Goal: Task Accomplishment & Management: Manage account settings

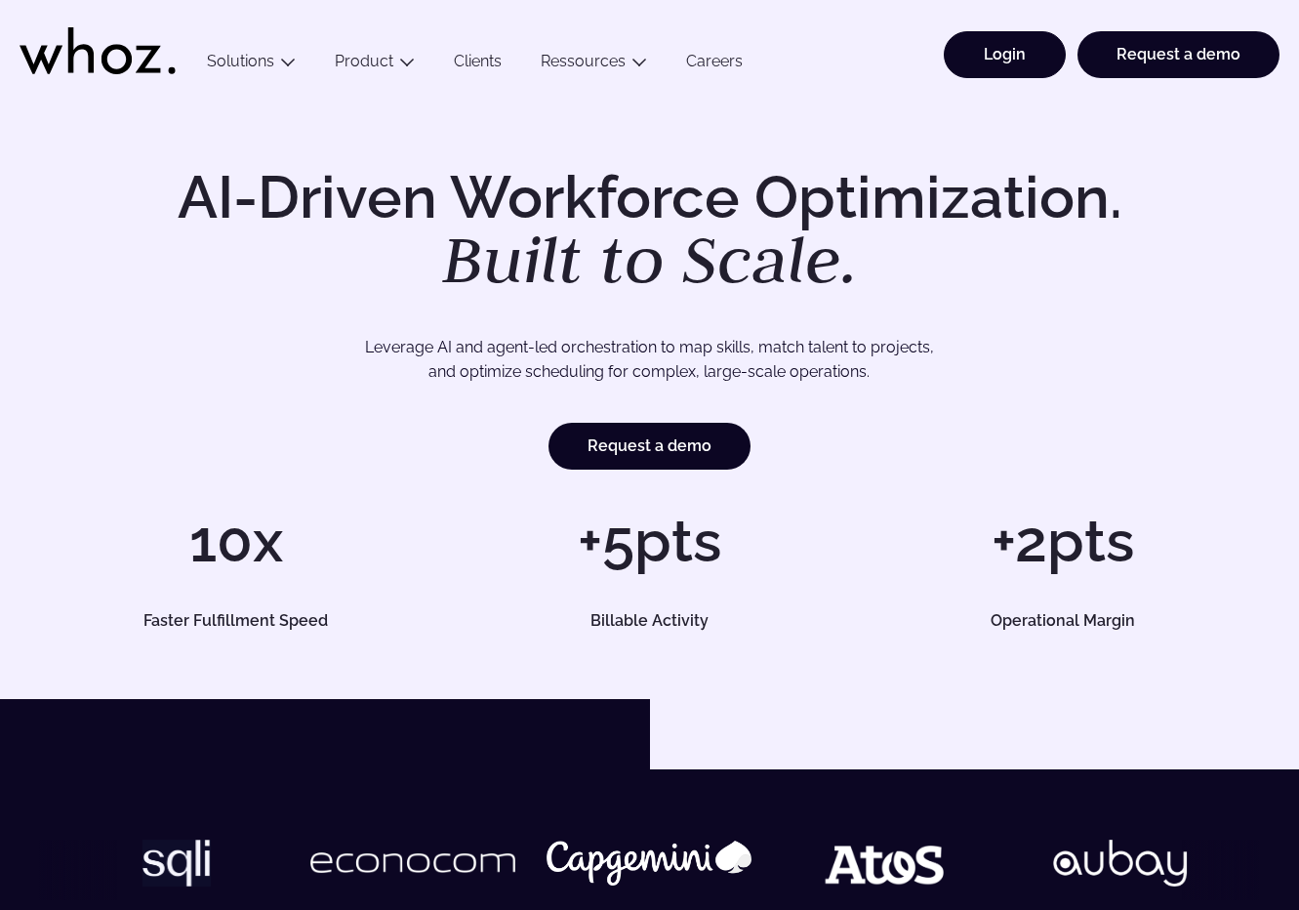
click at [1003, 48] on link "Login" at bounding box center [1005, 54] width 122 height 47
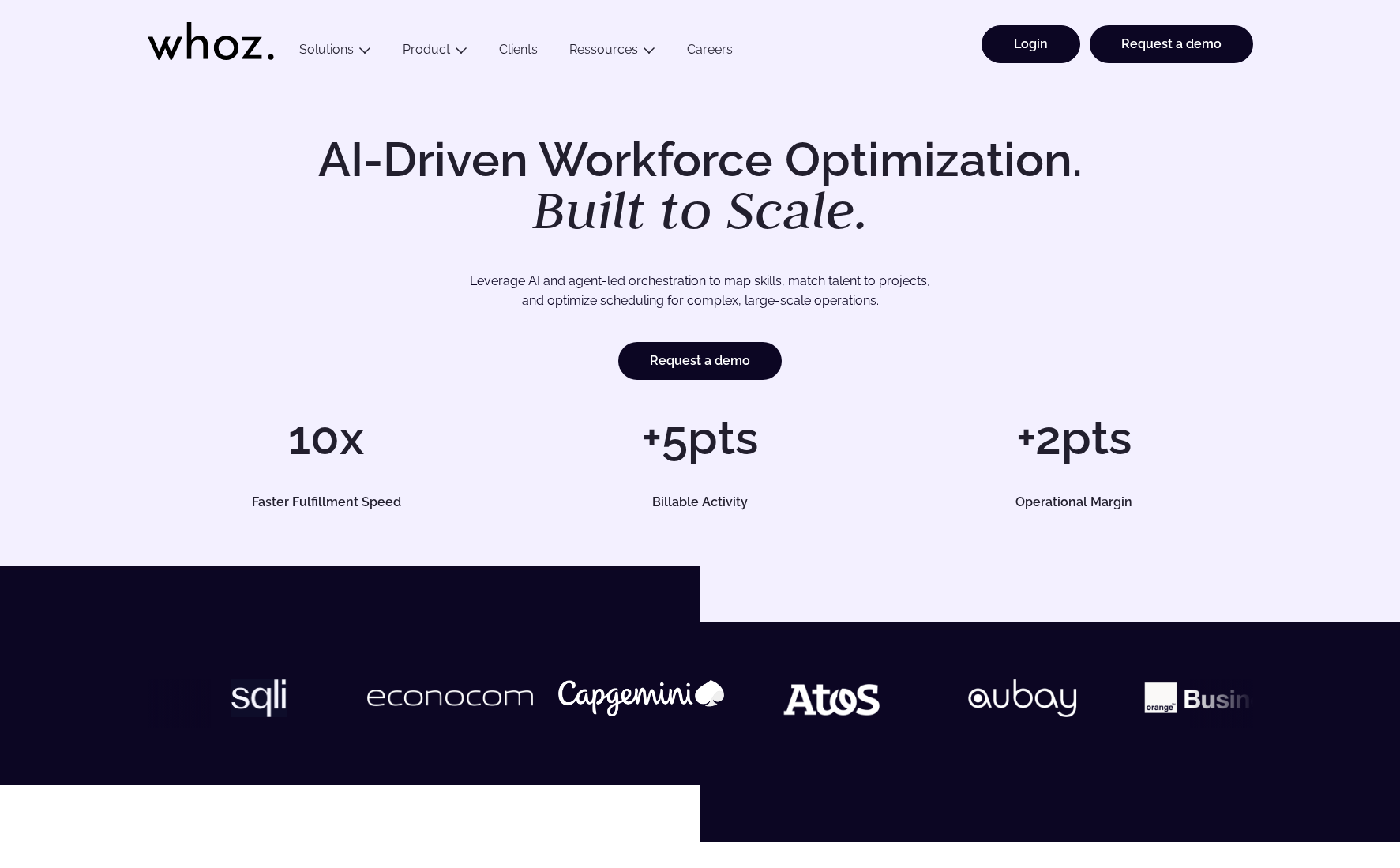
click at [1046, 45] on link "Login" at bounding box center [1031, 44] width 99 height 38
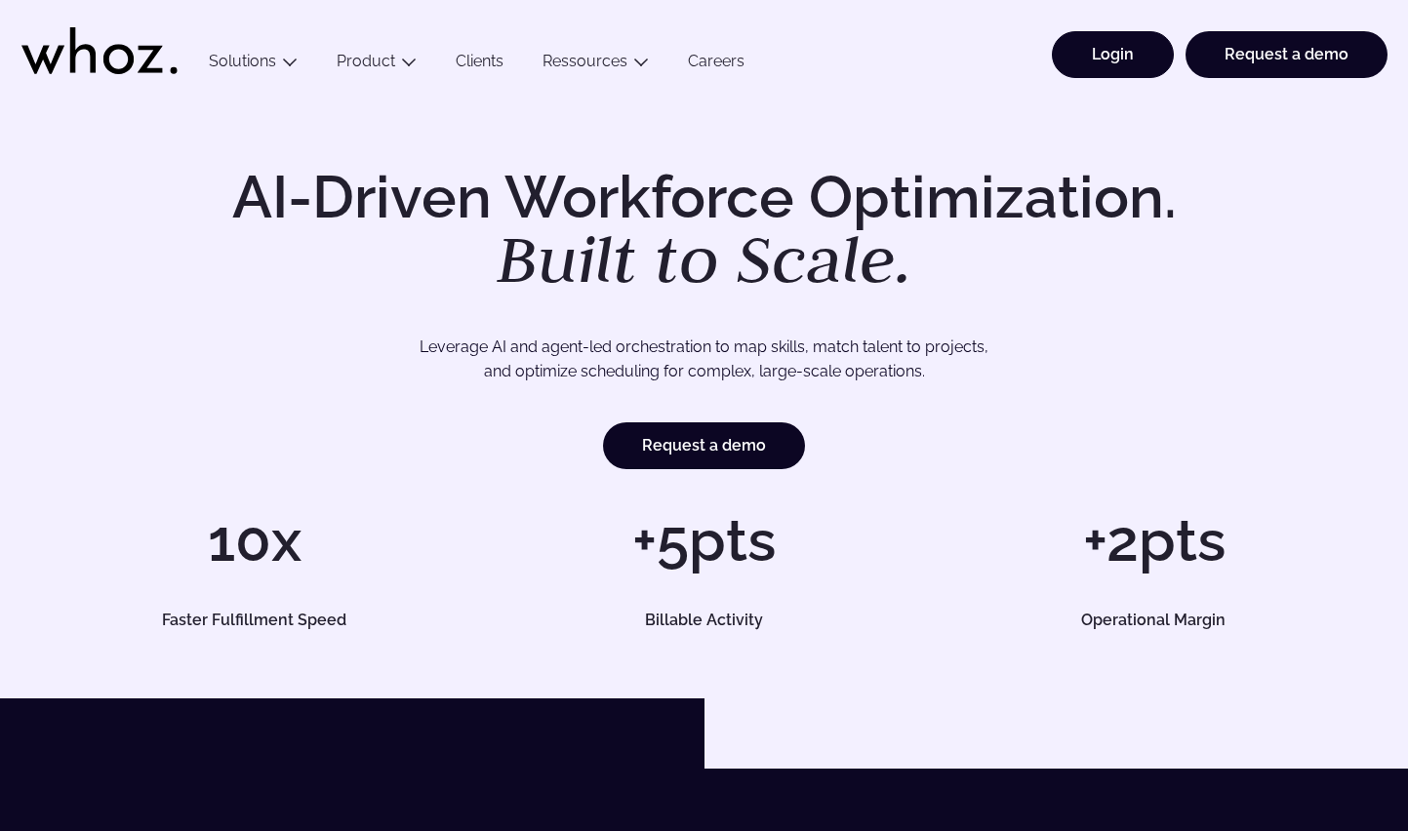
click at [1116, 60] on link "Login" at bounding box center [1113, 54] width 122 height 47
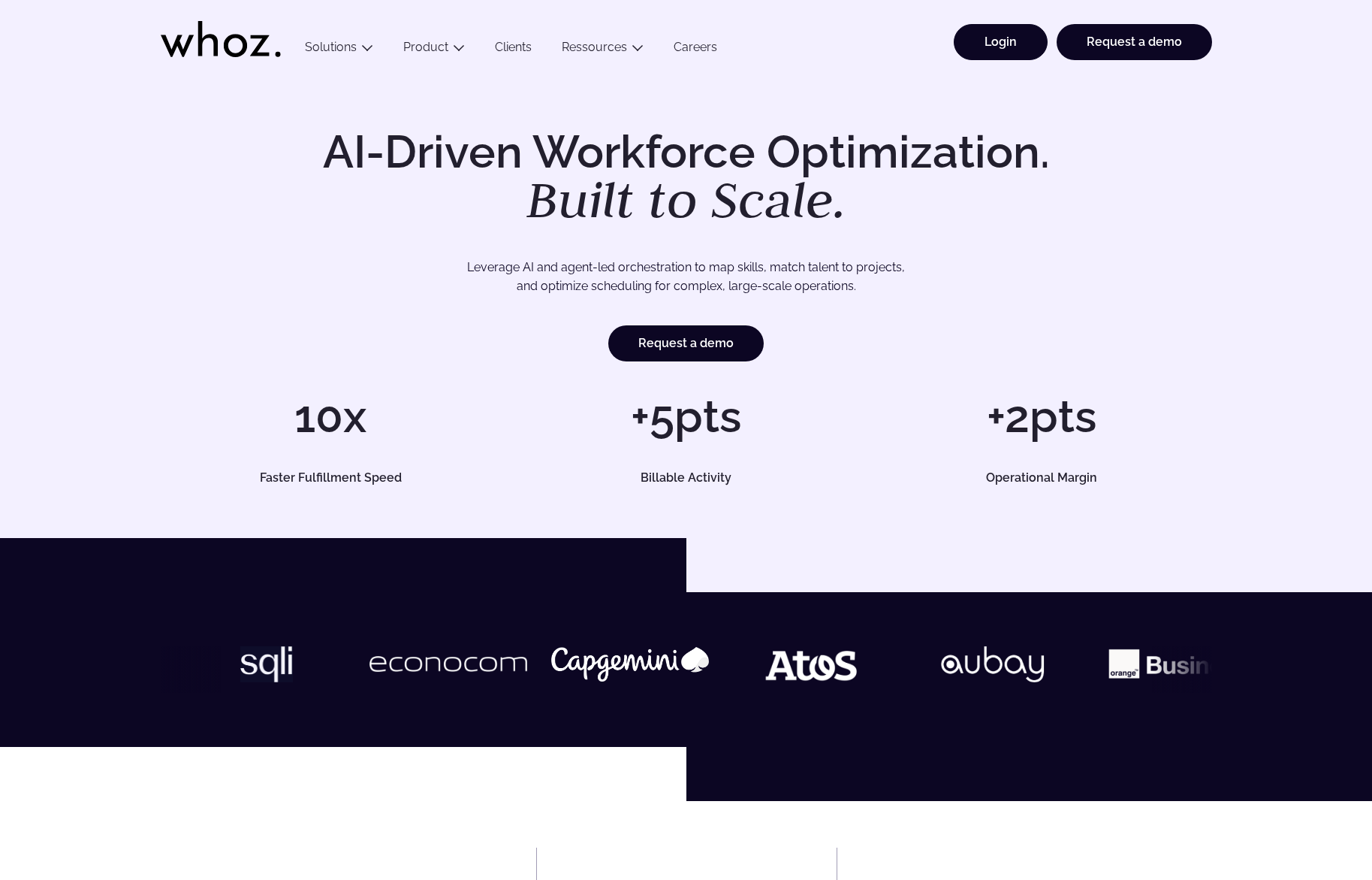
click at [995, 38] on link "Login" at bounding box center [1000, 42] width 94 height 36
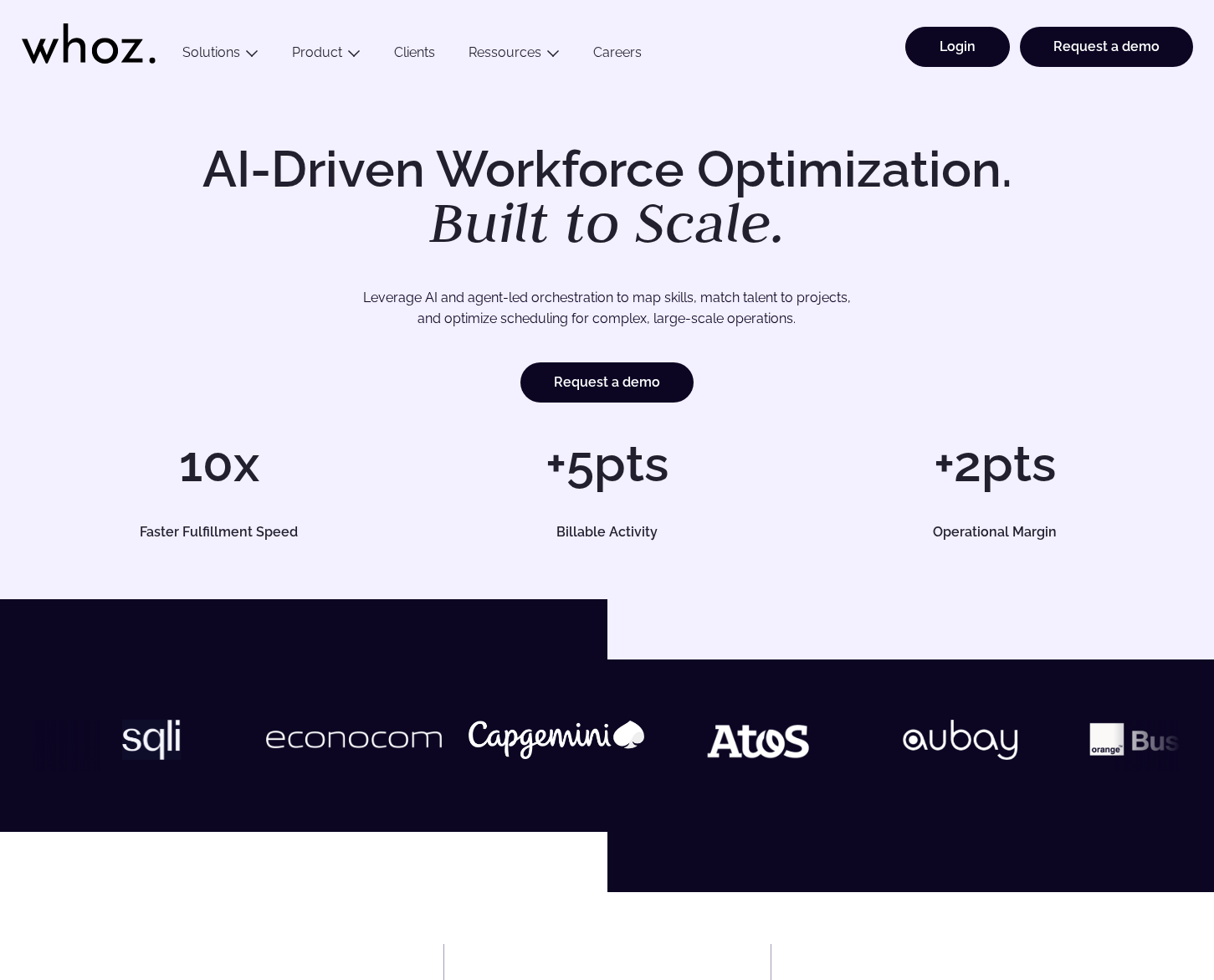
click at [967, 51] on link "Login" at bounding box center [958, 46] width 105 height 40
